Goal: Find specific page/section

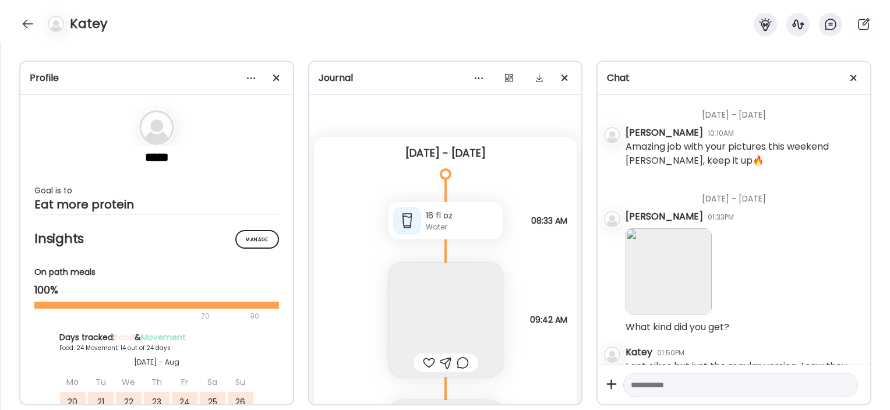
click at [24, 30] on div at bounding box center [28, 24] width 19 height 19
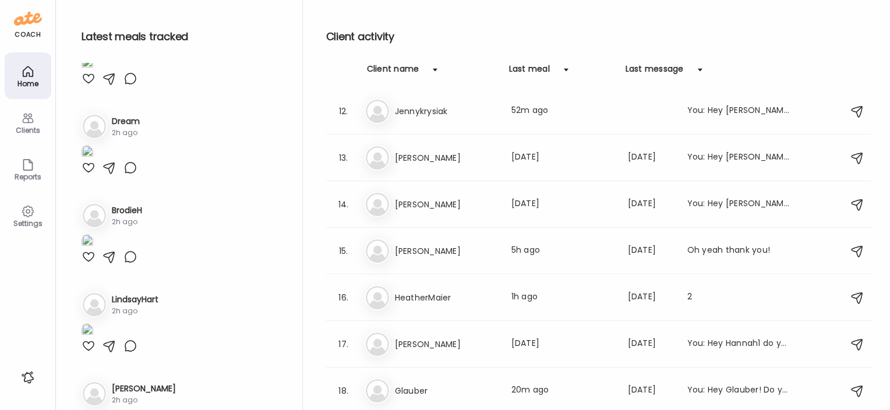
scroll to position [460, 0]
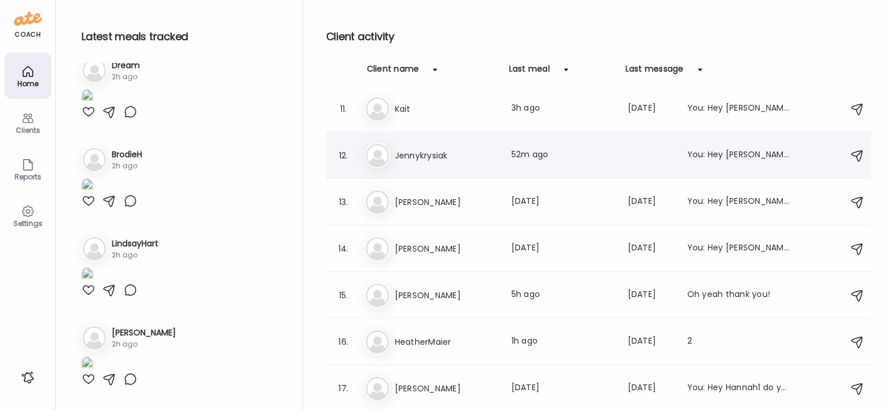
scroll to position [468, 0]
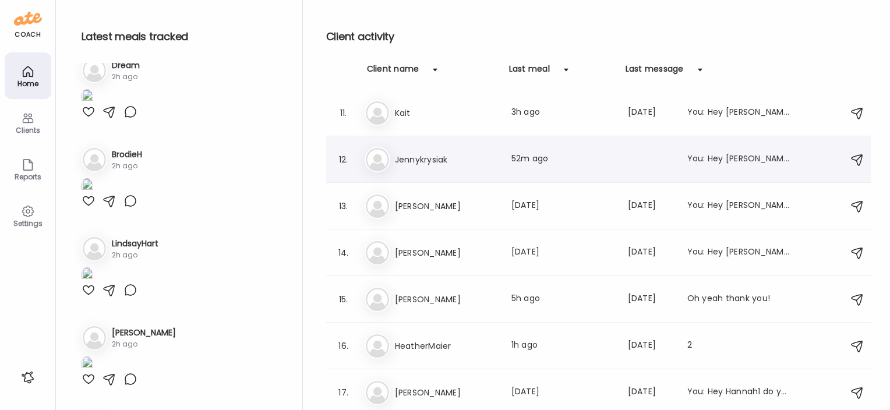
click at [432, 165] on h3 "Jennykrysiak" at bounding box center [446, 160] width 103 height 14
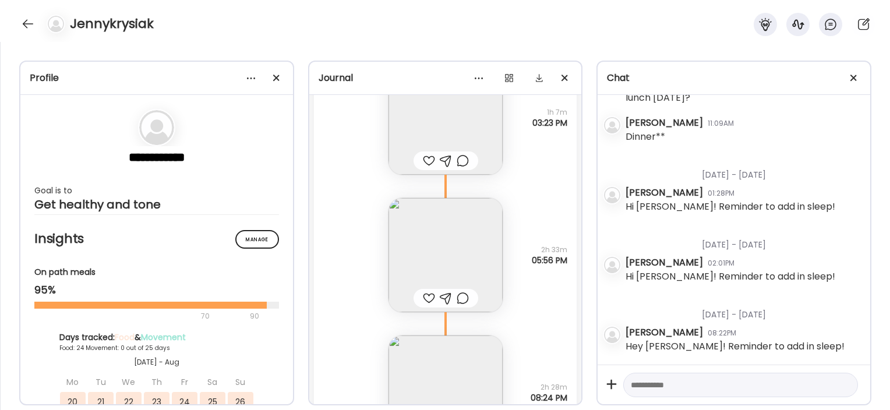
scroll to position [23756, 0]
click at [436, 252] on img at bounding box center [446, 254] width 114 height 114
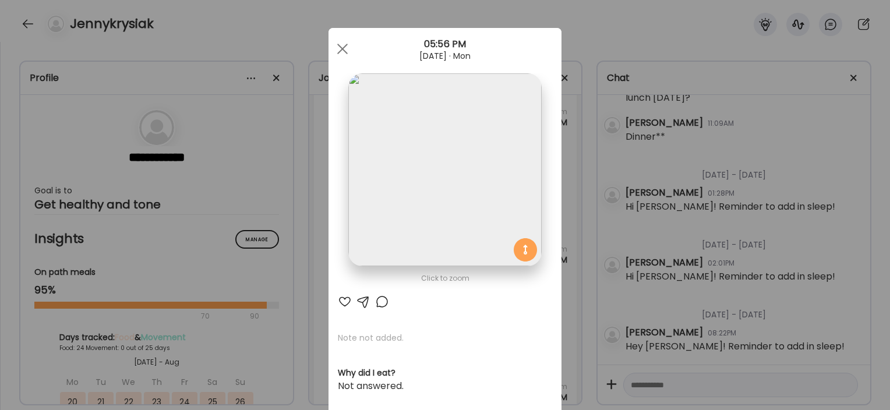
click at [281, 313] on div "Ate Coach Dashboard Wahoo! It’s official Take a moment to set up your Coach Pro…" at bounding box center [445, 205] width 890 height 410
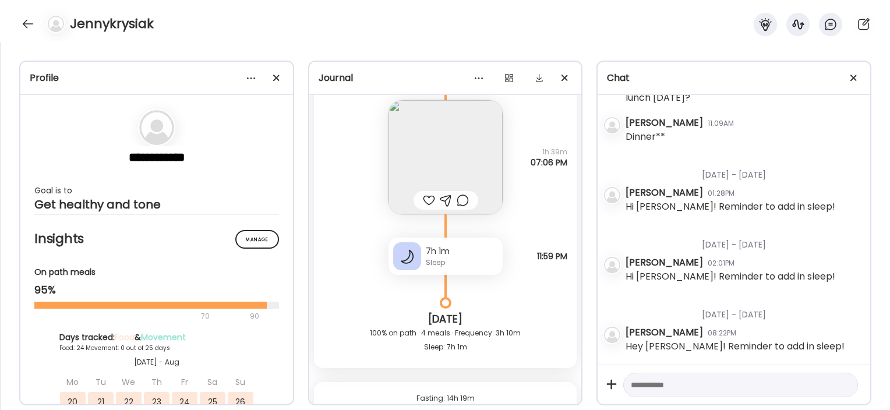
scroll to position [24766, 0]
click at [412, 172] on img at bounding box center [446, 155] width 114 height 114
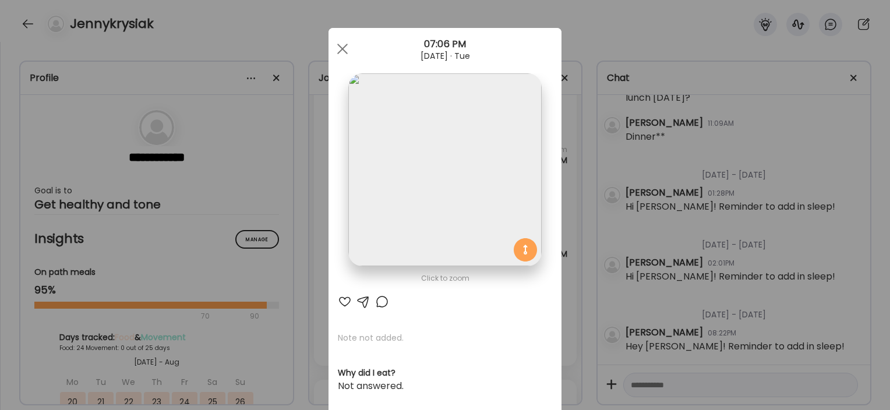
click at [307, 239] on div "Ate Coach Dashboard Wahoo! It’s official Take a moment to set up your Coach Pro…" at bounding box center [445, 205] width 890 height 410
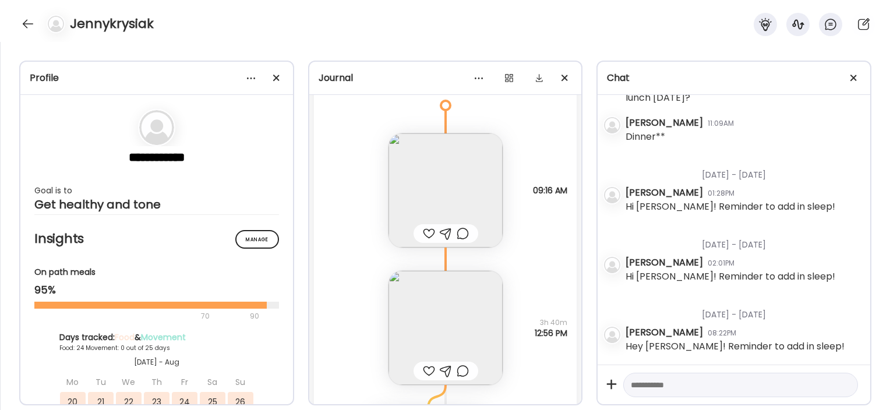
scroll to position [16853, 0]
click at [439, 316] on img at bounding box center [446, 328] width 114 height 114
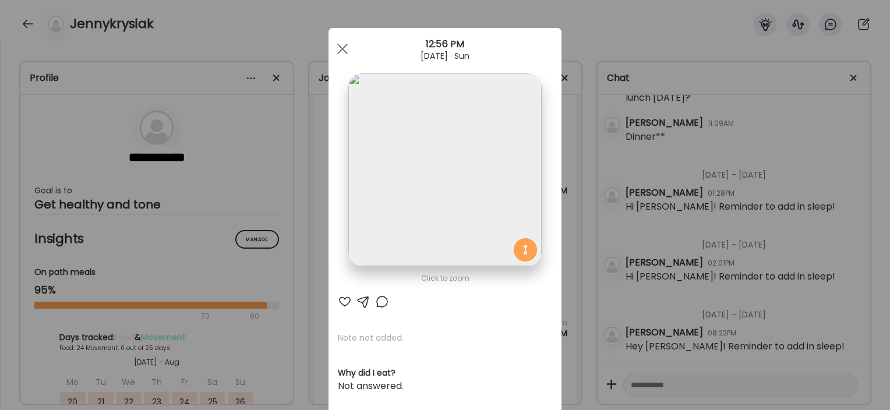
click at [312, 271] on div "Ate Coach Dashboard Wahoo! It’s official Take a moment to set up your Coach Pro…" at bounding box center [445, 205] width 890 height 410
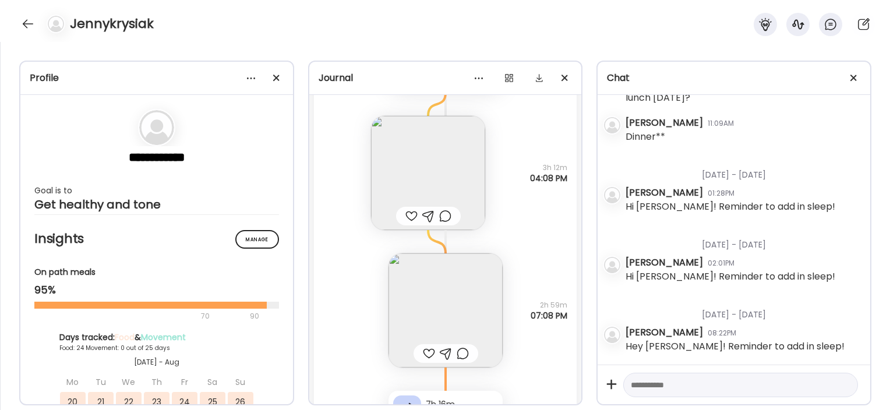
scroll to position [17155, 0]
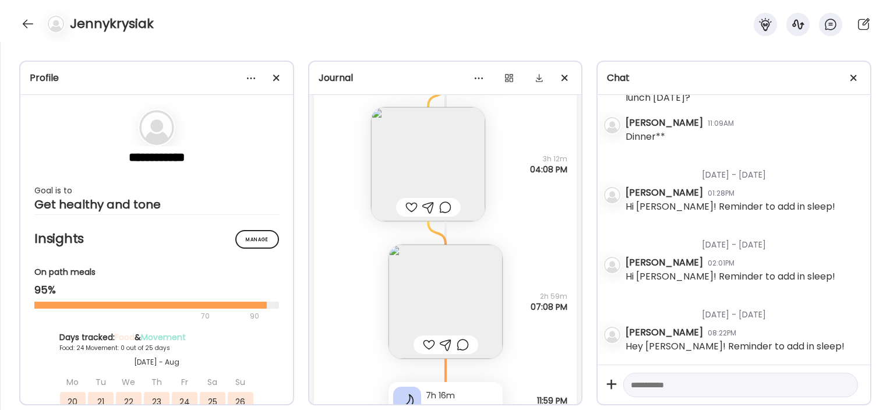
click at [430, 281] on img at bounding box center [446, 302] width 114 height 114
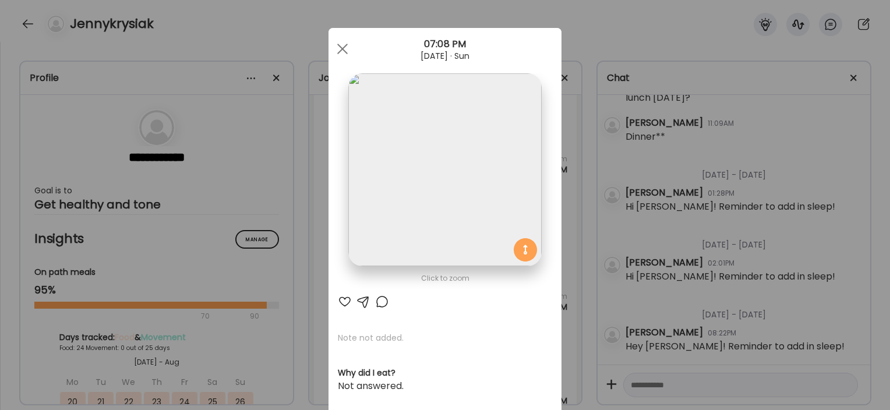
click at [584, 136] on div "Ate Coach Dashboard Wahoo! It’s official Take a moment to set up your Coach Pro…" at bounding box center [445, 205] width 890 height 410
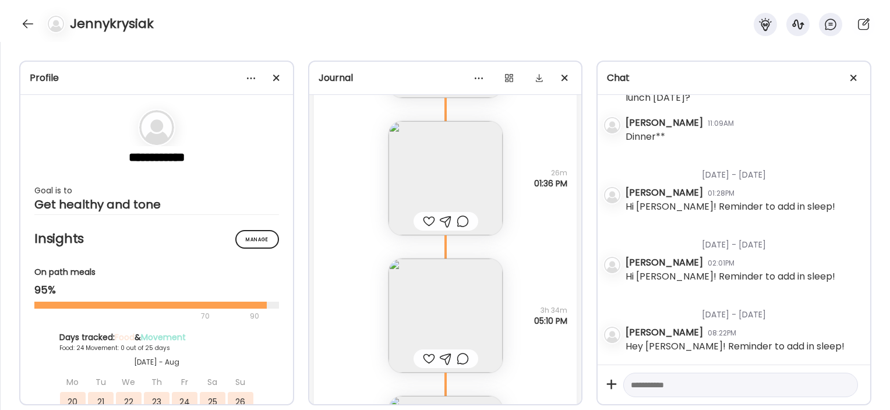
scroll to position [18807, 0]
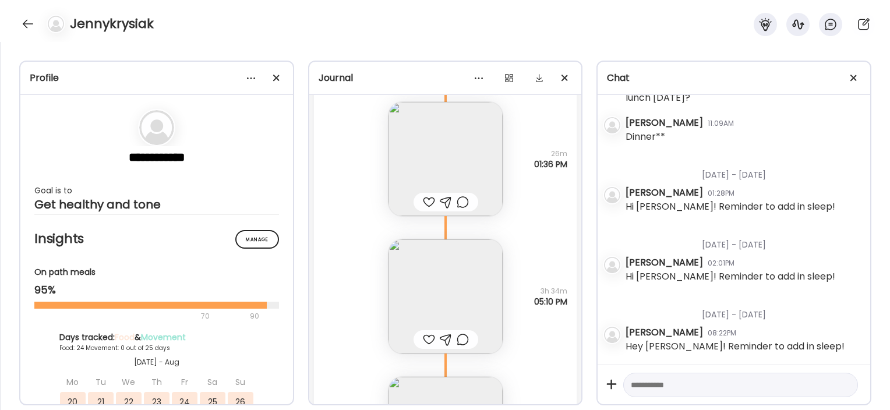
click at [480, 153] on img at bounding box center [446, 159] width 114 height 114
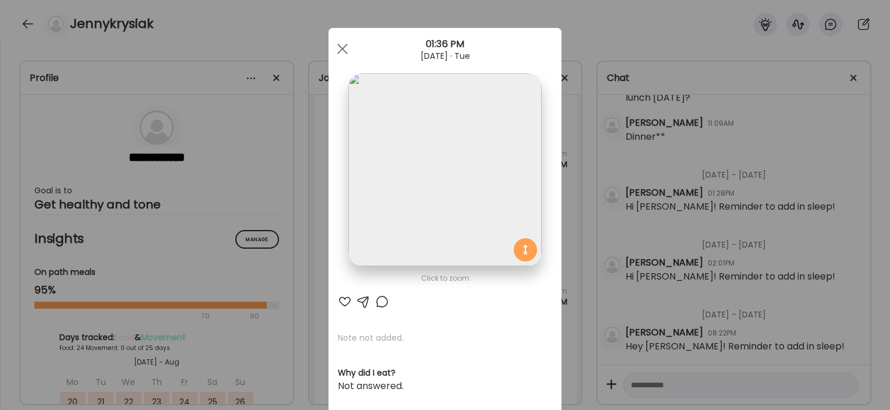
click at [289, 262] on div "Ate Coach Dashboard Wahoo! It’s official Take a moment to set up your Coach Pro…" at bounding box center [445, 205] width 890 height 410
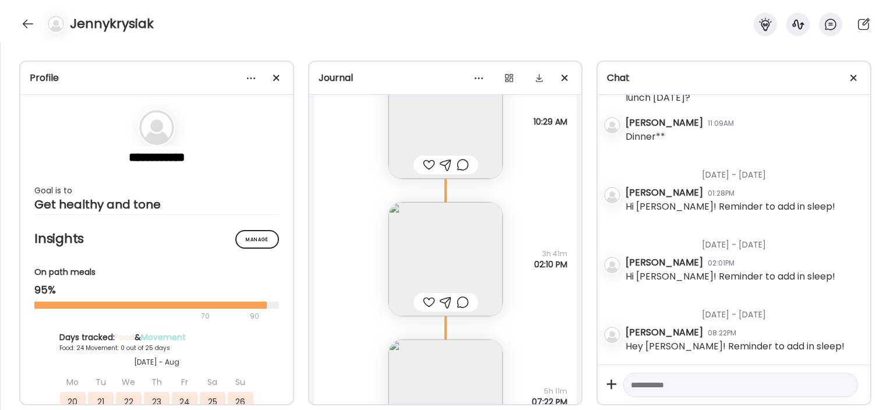
scroll to position [19480, 0]
click at [468, 255] on img at bounding box center [446, 259] width 114 height 114
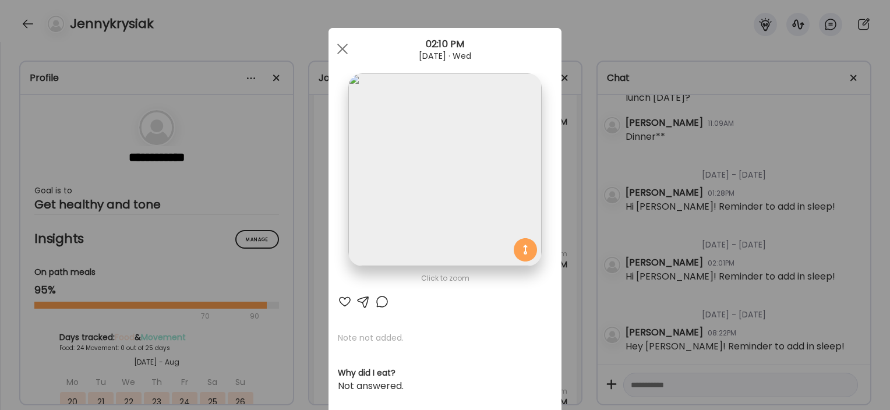
click at [313, 258] on div "Ate Coach Dashboard Wahoo! It’s official Take a moment to set up your Coach Pro…" at bounding box center [445, 205] width 890 height 410
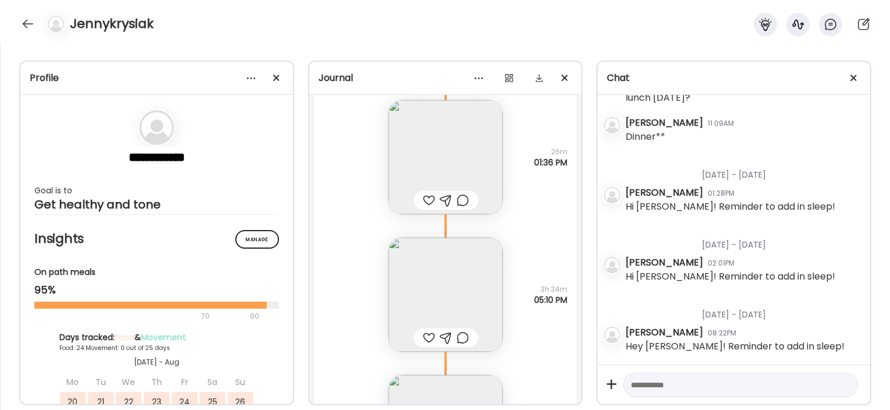
scroll to position [18802, 0]
click at [471, 153] on img at bounding box center [446, 164] width 114 height 114
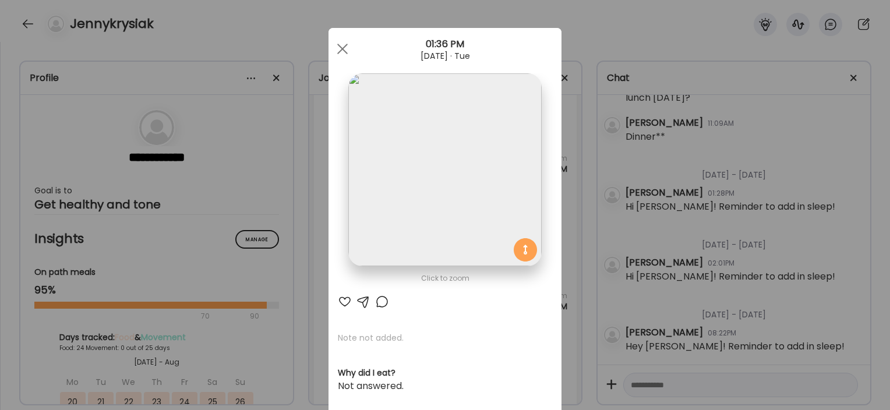
click at [310, 238] on div "Ate Coach Dashboard Wahoo! It’s official Take a moment to set up your Coach Pro…" at bounding box center [445, 205] width 890 height 410
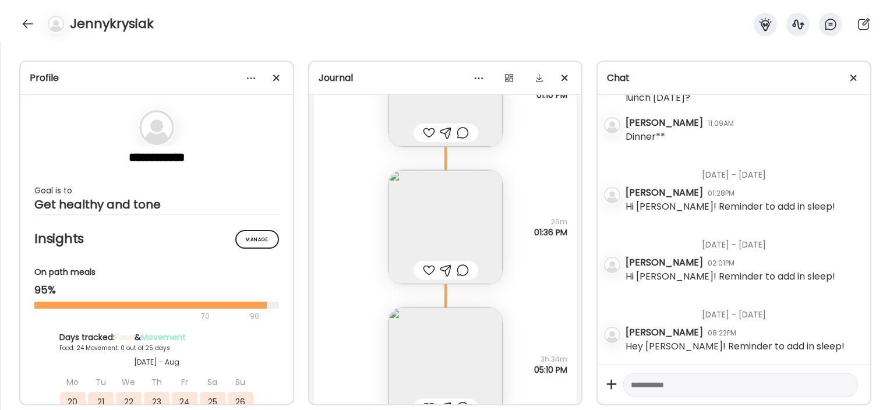
scroll to position [18703, 0]
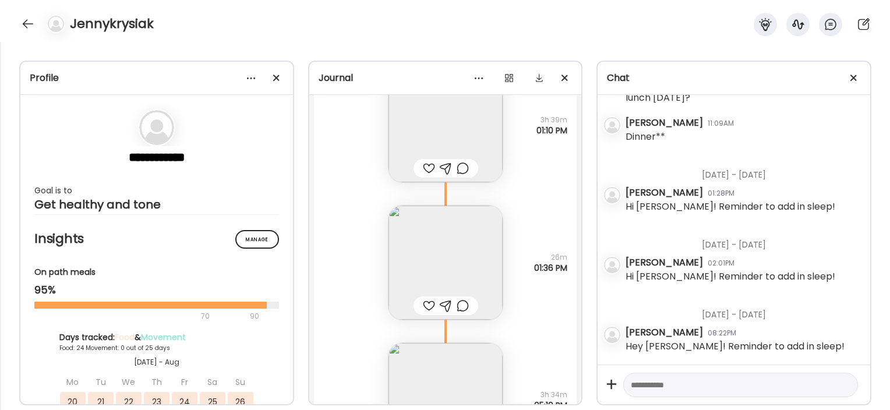
click at [433, 253] on img at bounding box center [446, 263] width 114 height 114
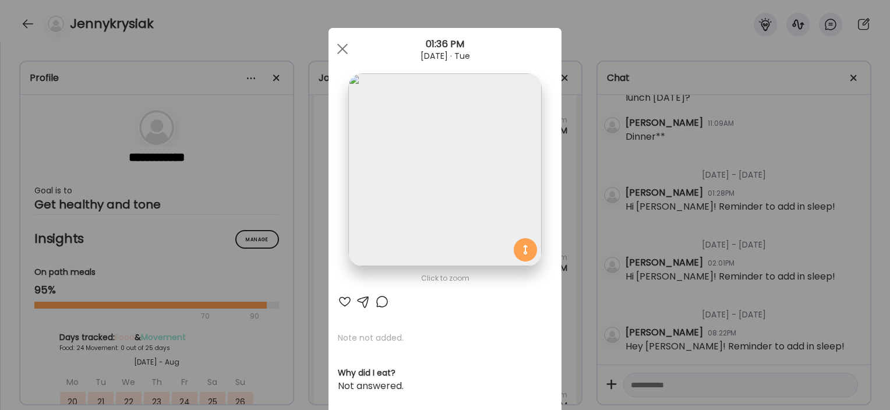
click at [302, 280] on div "Ate Coach Dashboard Wahoo! It’s official Take a moment to set up your Coach Pro…" at bounding box center [445, 205] width 890 height 410
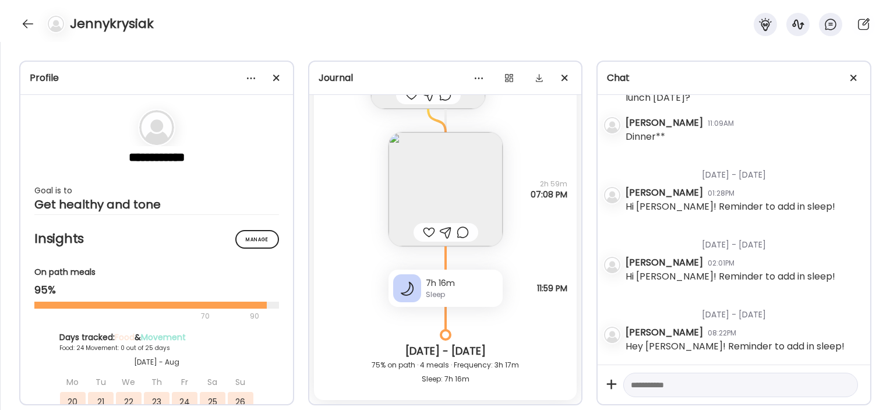
scroll to position [733, 0]
